Goal: Information Seeking & Learning: Check status

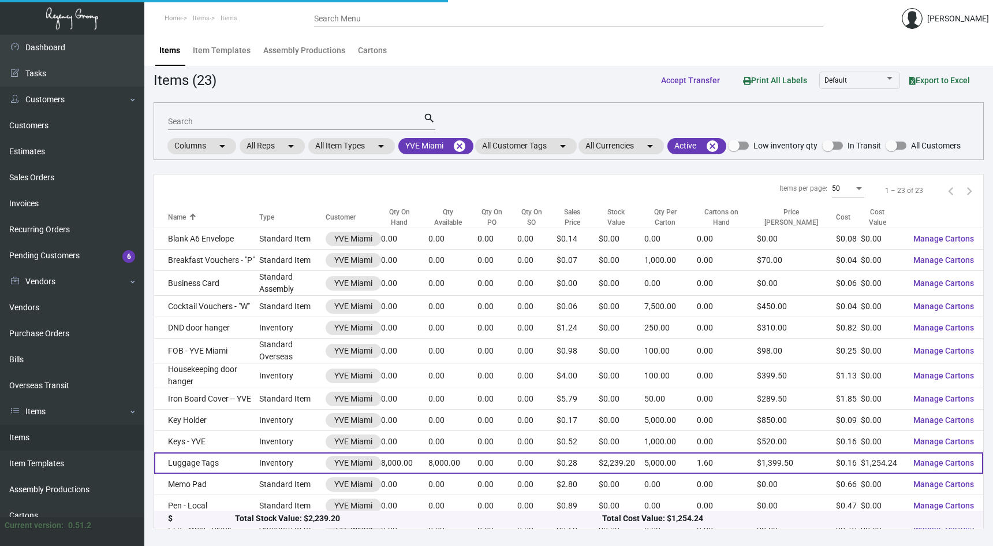
scroll to position [17, 0]
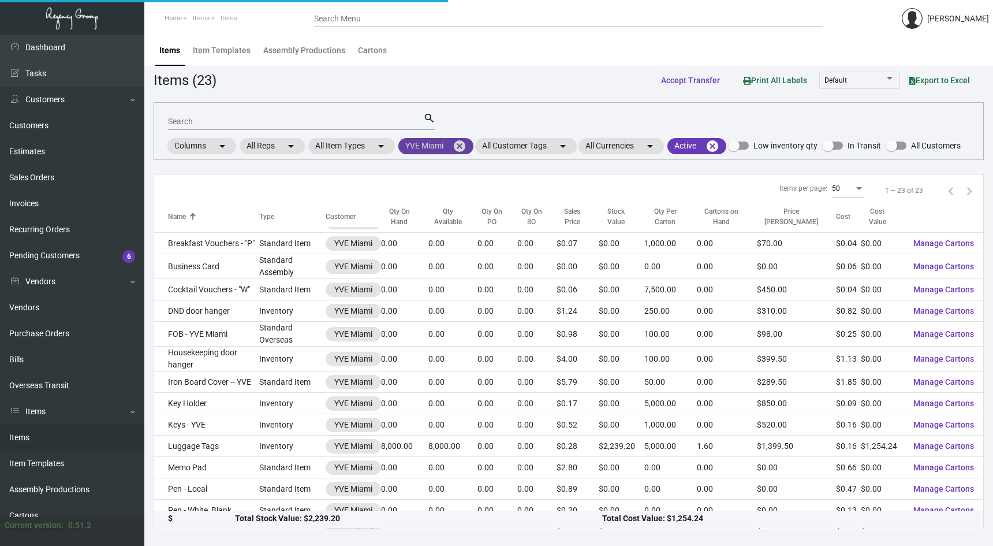
click at [471, 141] on mat-chip "YVE Miami cancel" at bounding box center [435, 146] width 75 height 16
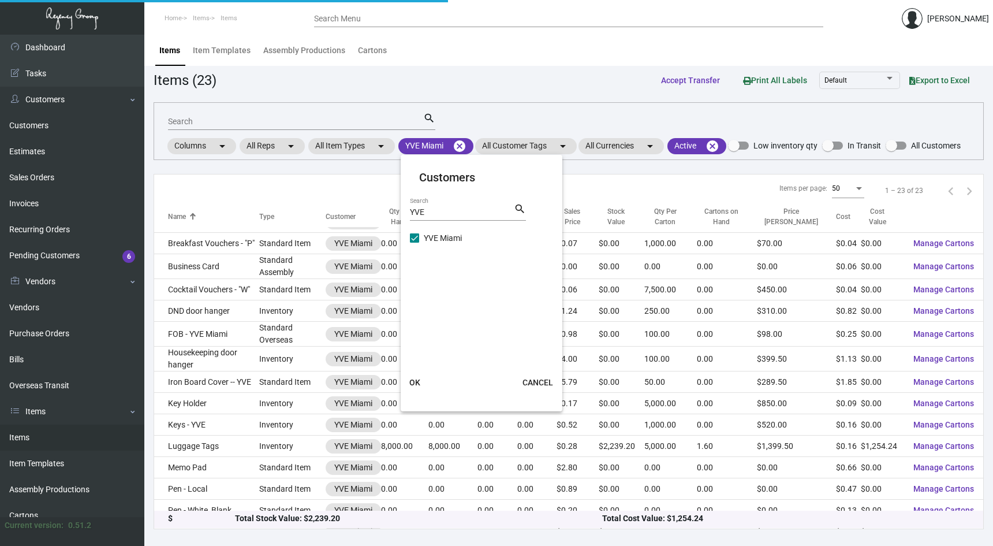
click at [449, 219] on div "YVE Search" at bounding box center [462, 212] width 104 height 18
type input "Y"
click at [430, 218] on div "Search" at bounding box center [462, 212] width 104 height 18
click at [431, 217] on input "Search" at bounding box center [462, 212] width 104 height 9
click at [460, 216] on input "[GEOGRAPHIC_DATA]" at bounding box center [462, 212] width 104 height 9
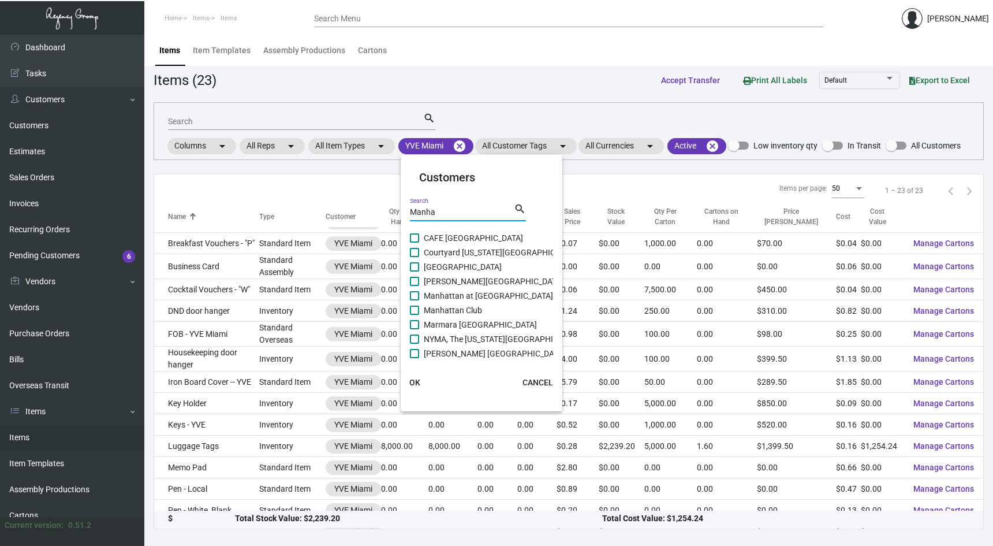
type input "Manha"
click at [428, 292] on span "Manhattan at [GEOGRAPHIC_DATA]" at bounding box center [488, 296] width 129 height 14
click at [415, 300] on input "Manhattan at [GEOGRAPHIC_DATA]" at bounding box center [414, 300] width 1 height 1
checkbox input "true"
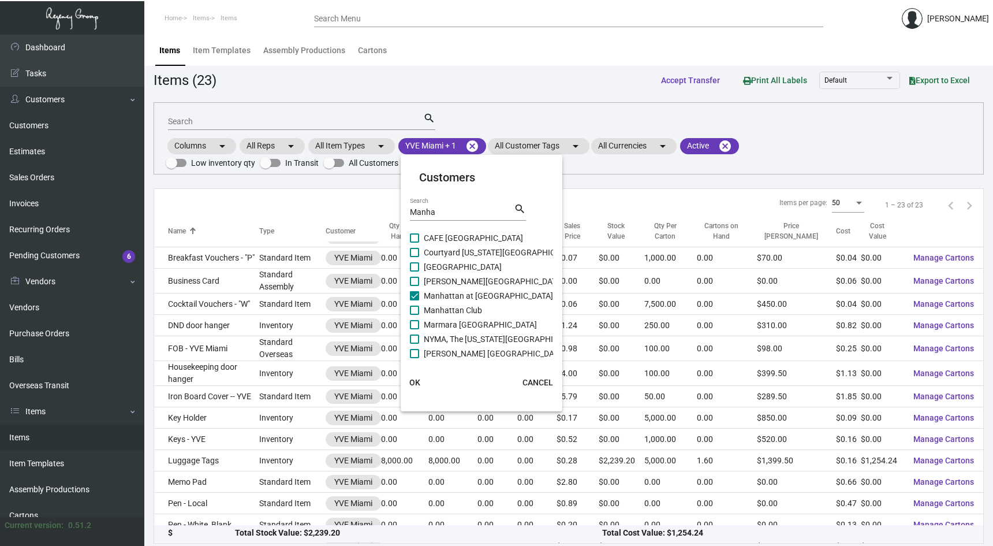
click at [420, 379] on span "OK" at bounding box center [414, 382] width 11 height 9
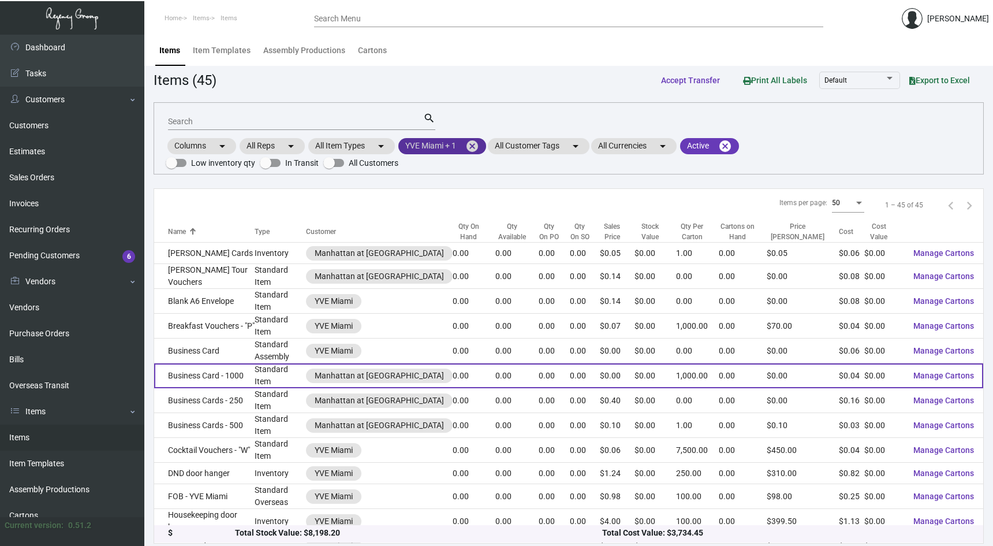
scroll to position [0, 0]
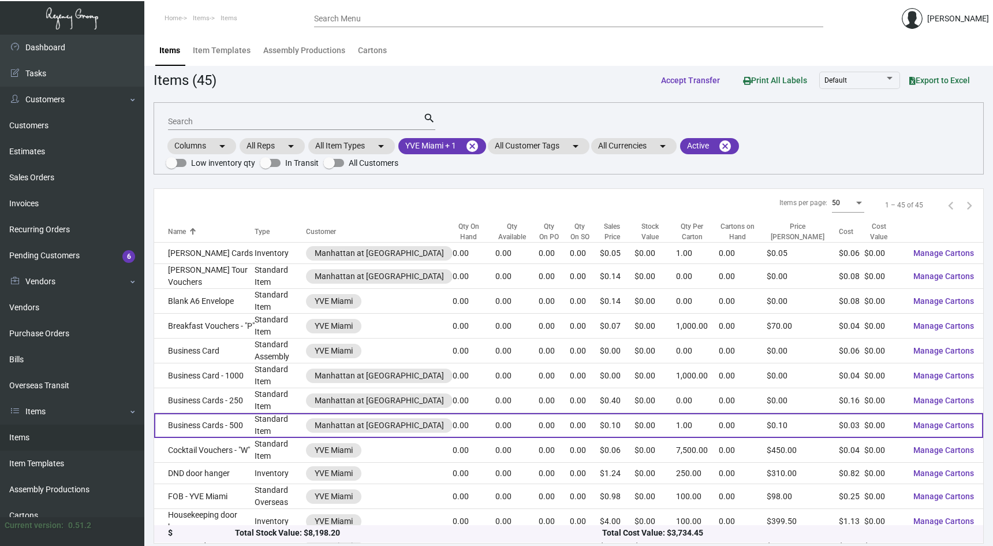
click at [273, 413] on td "Standard Item" at bounding box center [280, 425] width 51 height 25
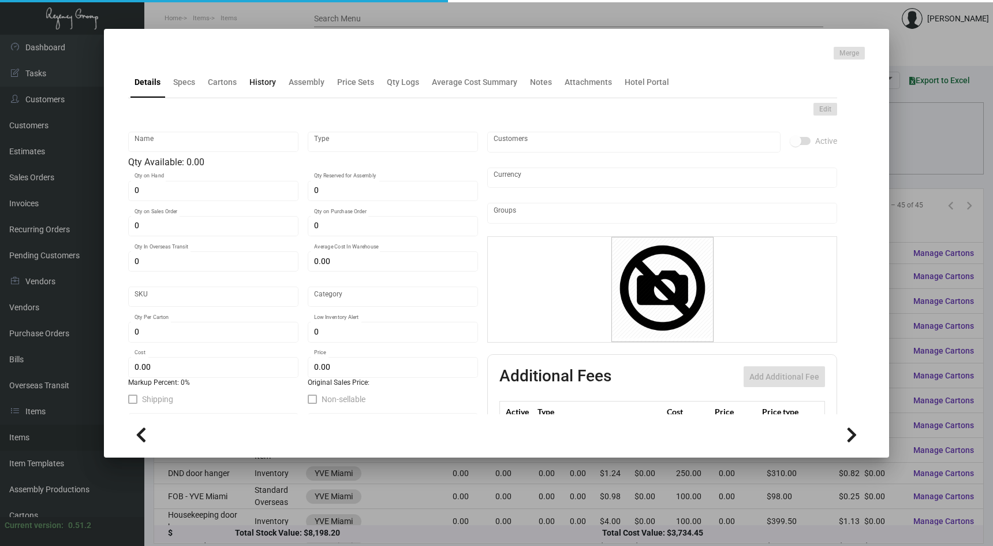
click at [265, 85] on div "History" at bounding box center [262, 82] width 27 height 12
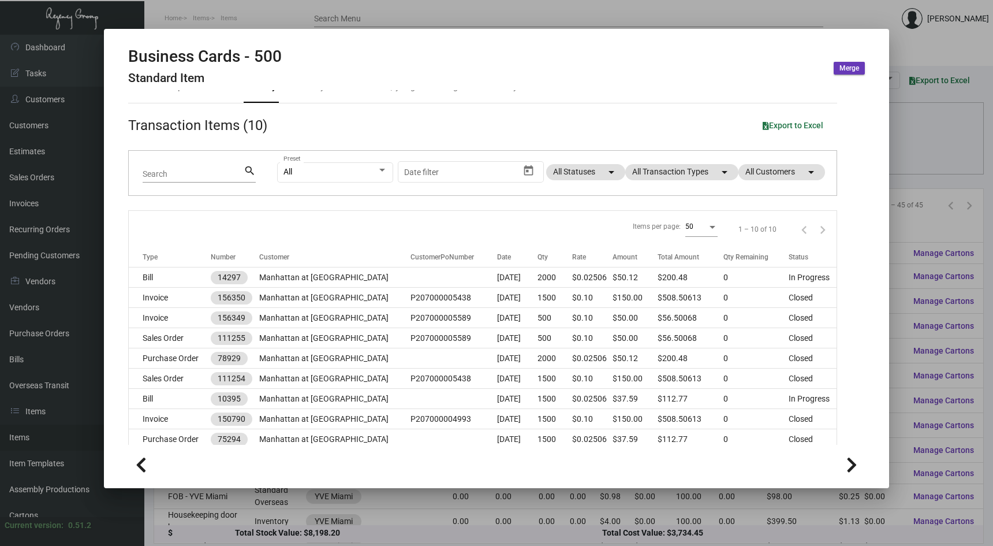
scroll to position [33, 0]
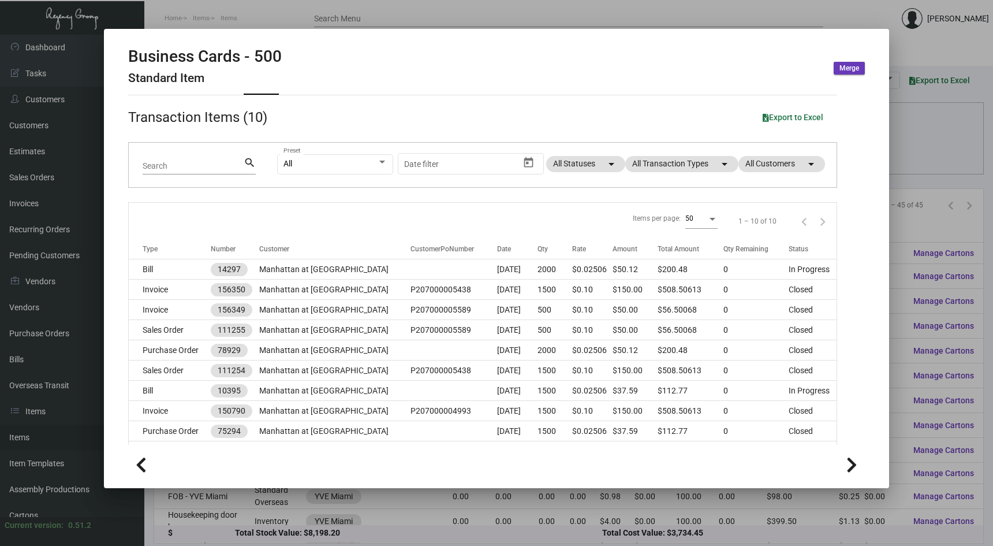
click at [374, 501] on div at bounding box center [496, 273] width 993 height 546
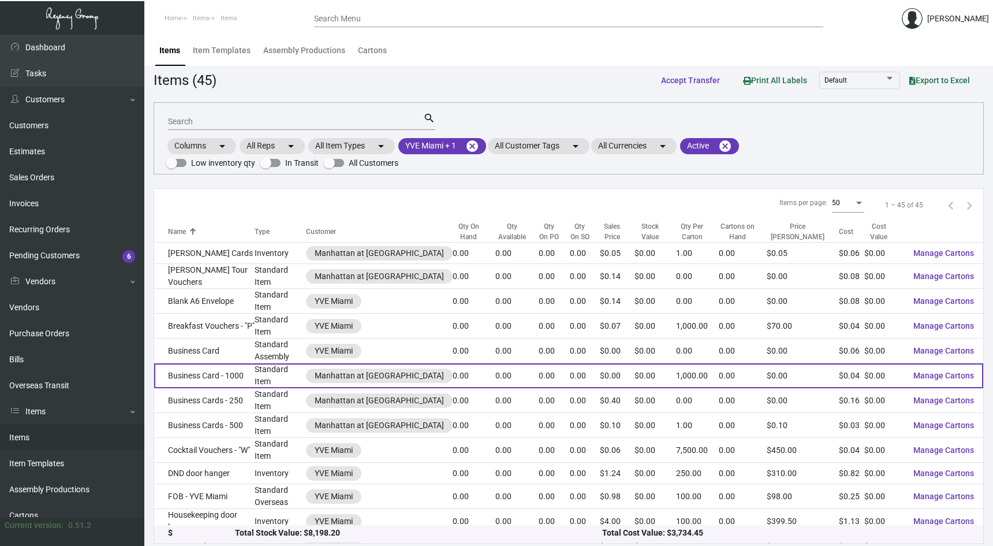
scroll to position [-1, 0]
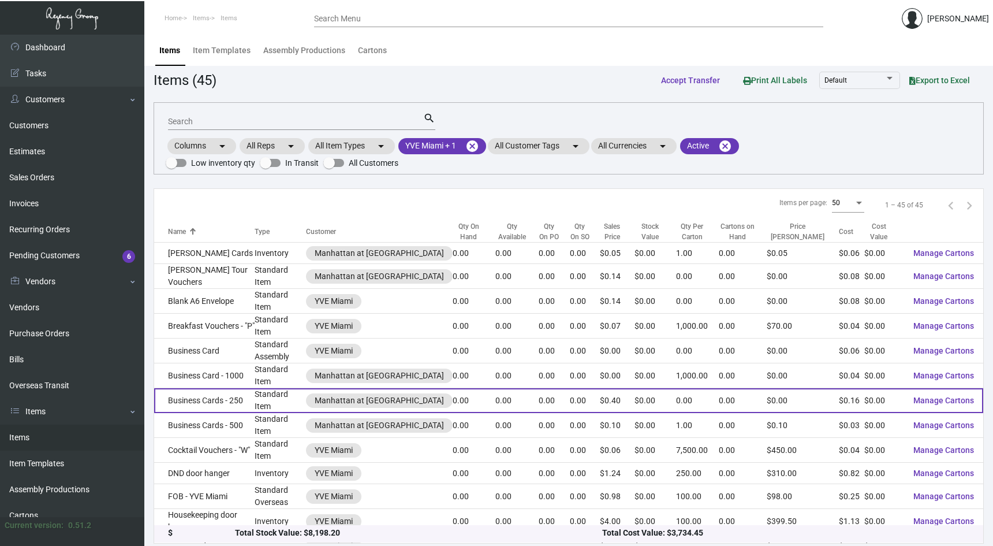
click at [283, 388] on td "Standard Item" at bounding box center [280, 400] width 51 height 25
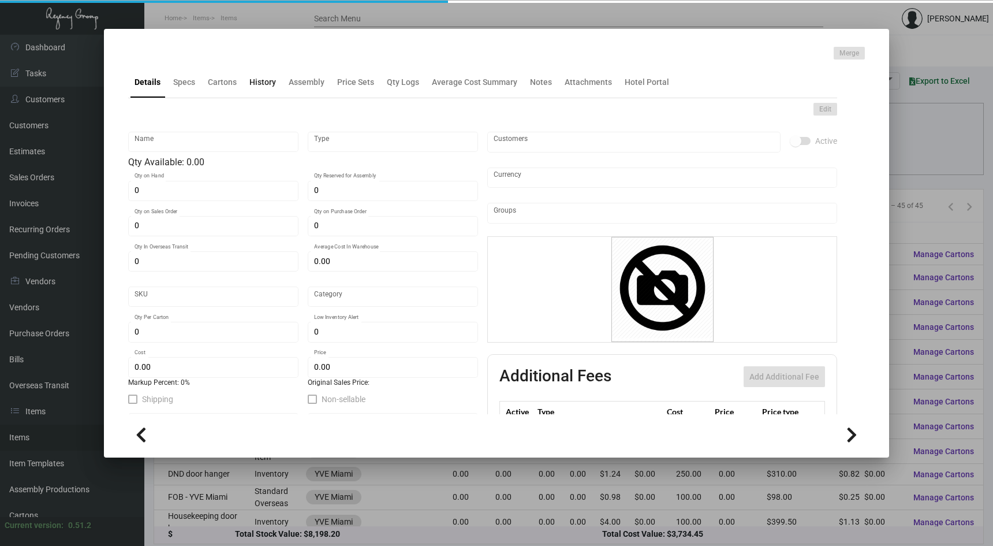
click at [259, 79] on div "History" at bounding box center [262, 82] width 27 height 12
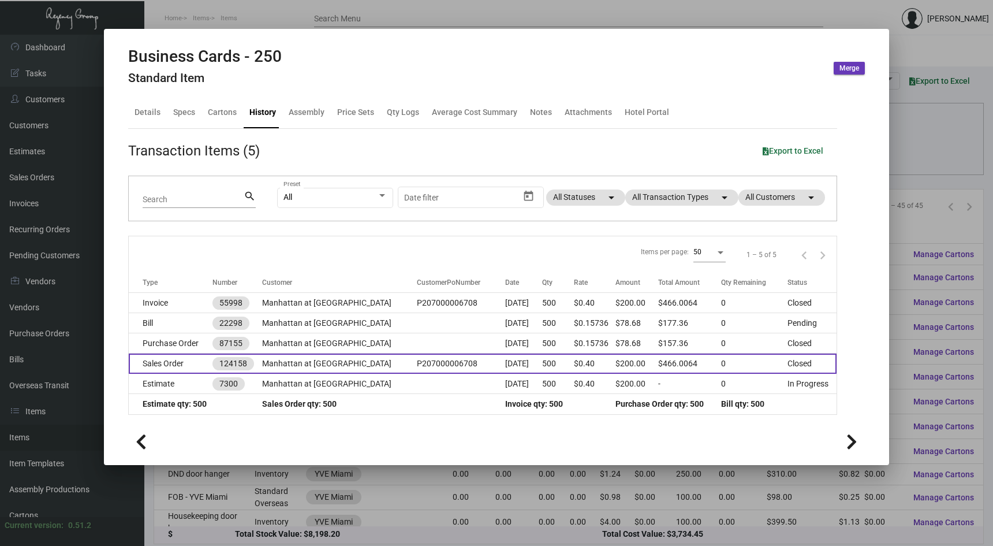
click at [351, 360] on td "Manhattan at [GEOGRAPHIC_DATA]" at bounding box center [339, 363] width 155 height 20
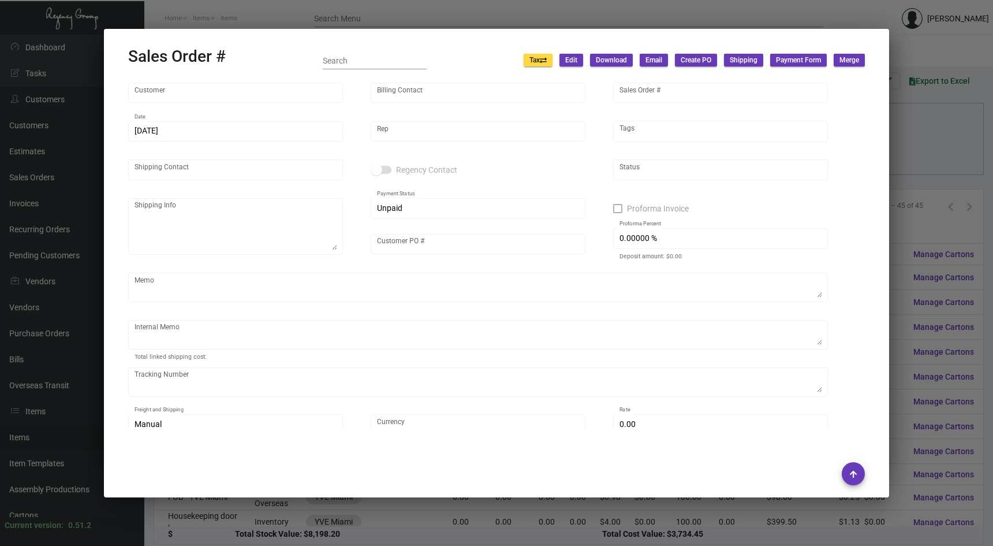
type input "Manhattan at [GEOGRAPHIC_DATA]"
type input "[PERSON_NAME]"
type input "124158"
type input "[DATE]"
type input "[PERSON_NAME]"
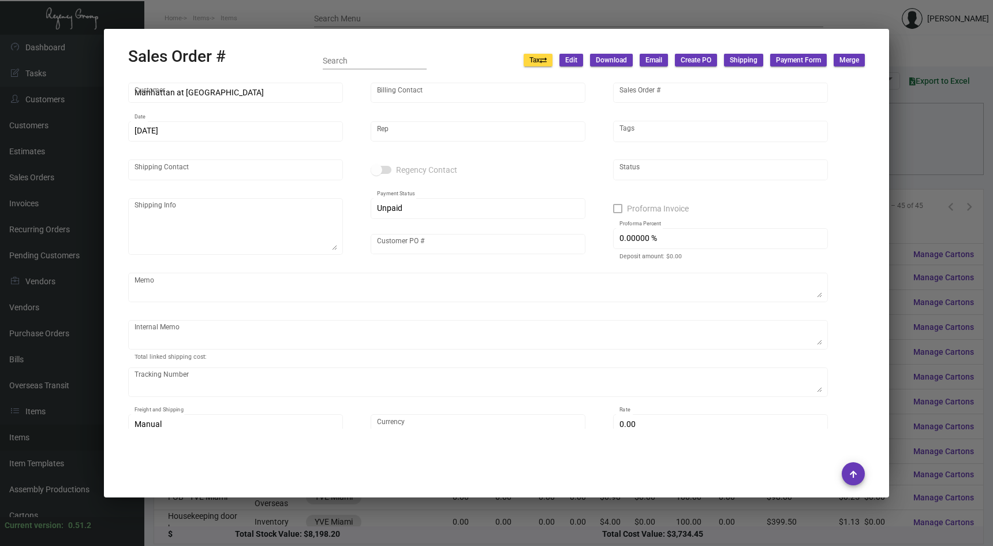
type input "[PERSON_NAME]"
type textarea "Manhattan at [GEOGRAPHIC_DATA][PERSON_NAME] [STREET_ADDRESS][US_STATE]"
type input "P207000006708"
type textarea "Delivered [DATE] Desean"
type input "United States Dollar $"
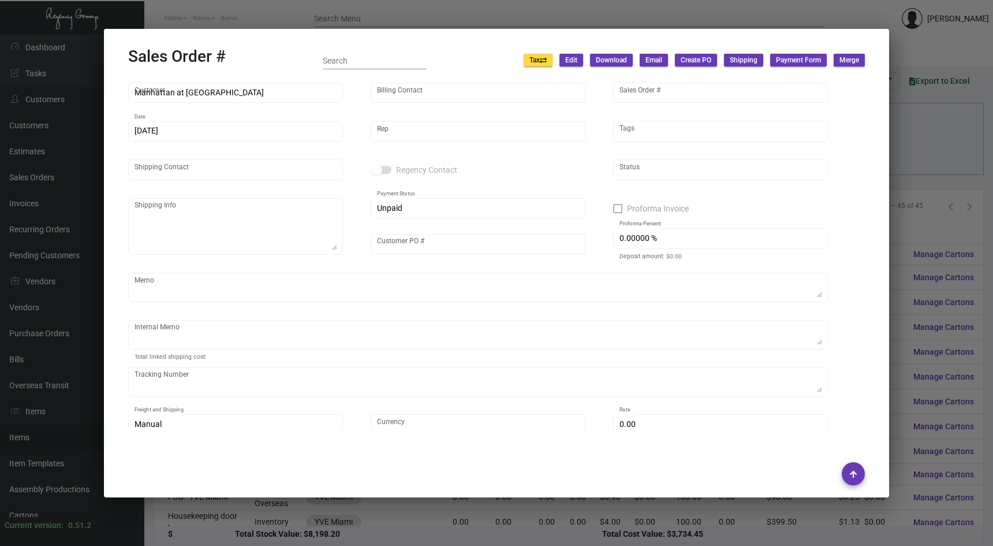
type input "7.00000 %"
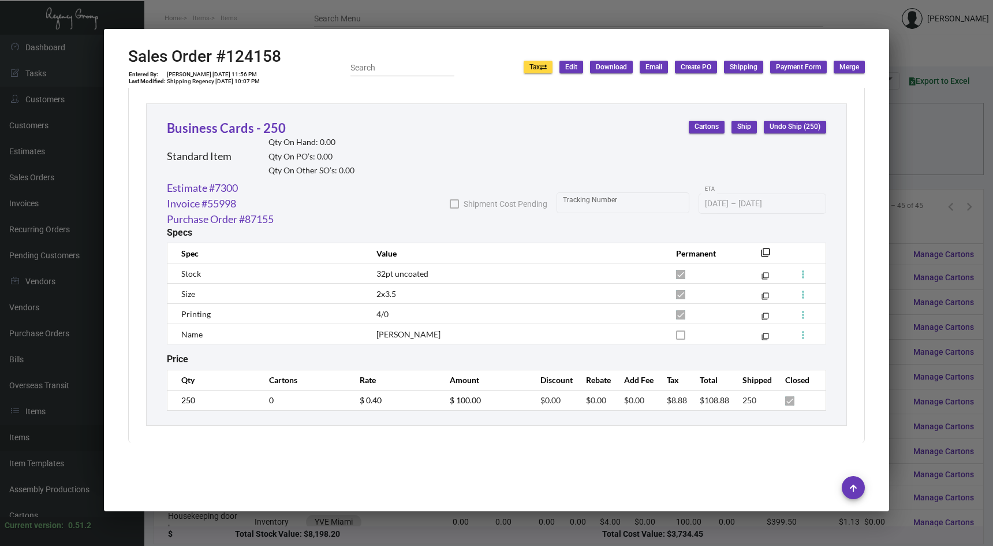
scroll to position [988, 0]
